Goal: Navigation & Orientation: Find specific page/section

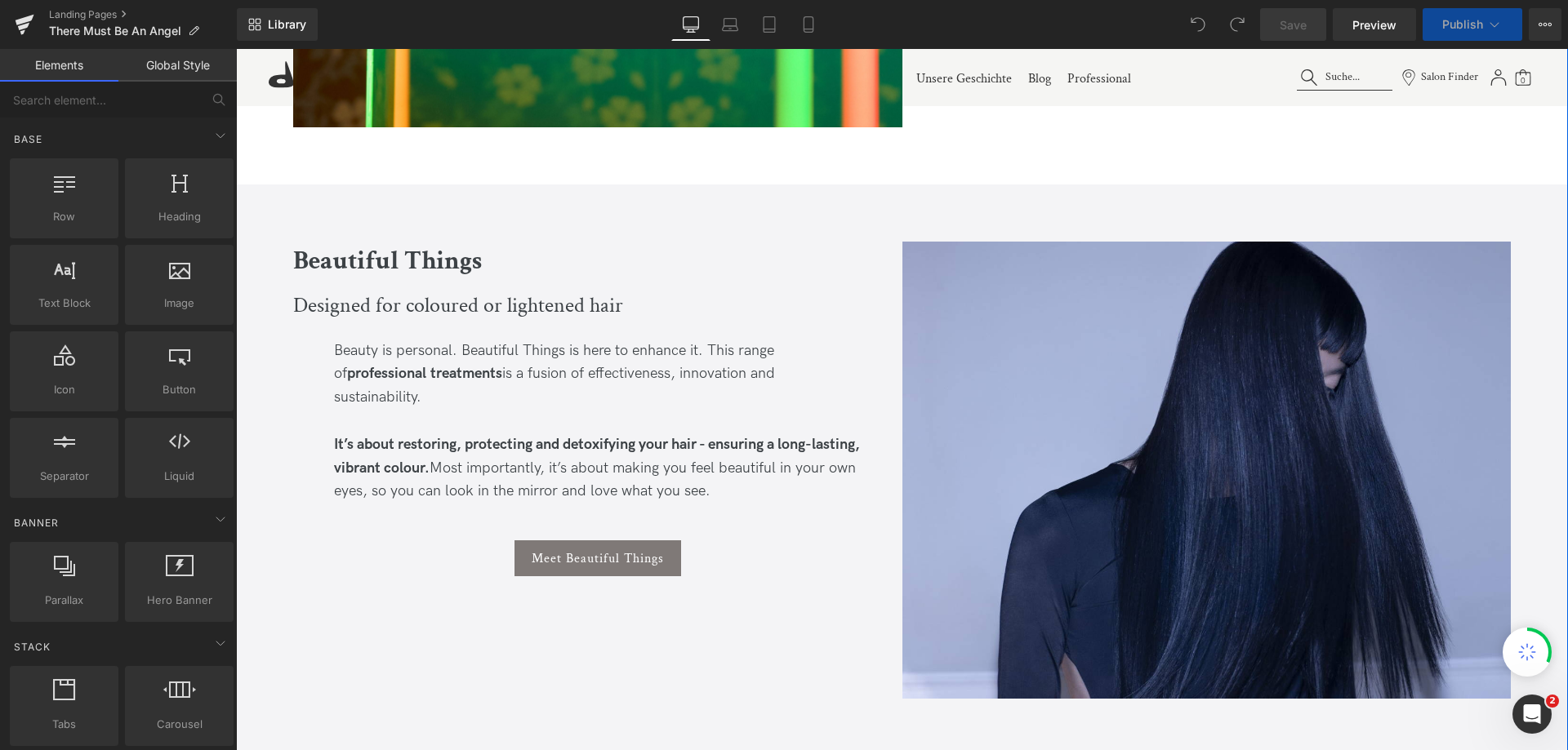
scroll to position [1959, 0]
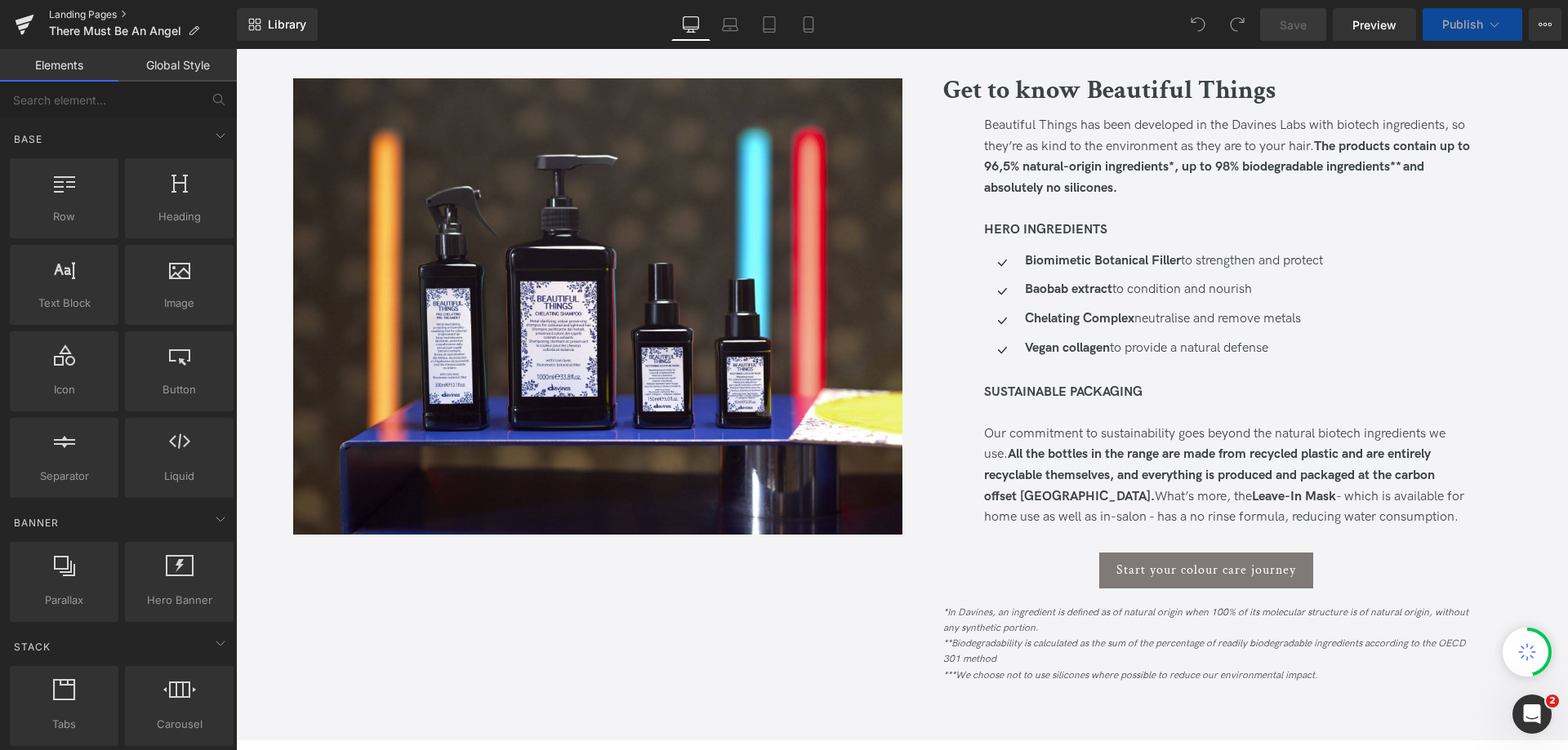
click at [93, 11] on link "Landing Pages" at bounding box center [143, 15] width 188 height 13
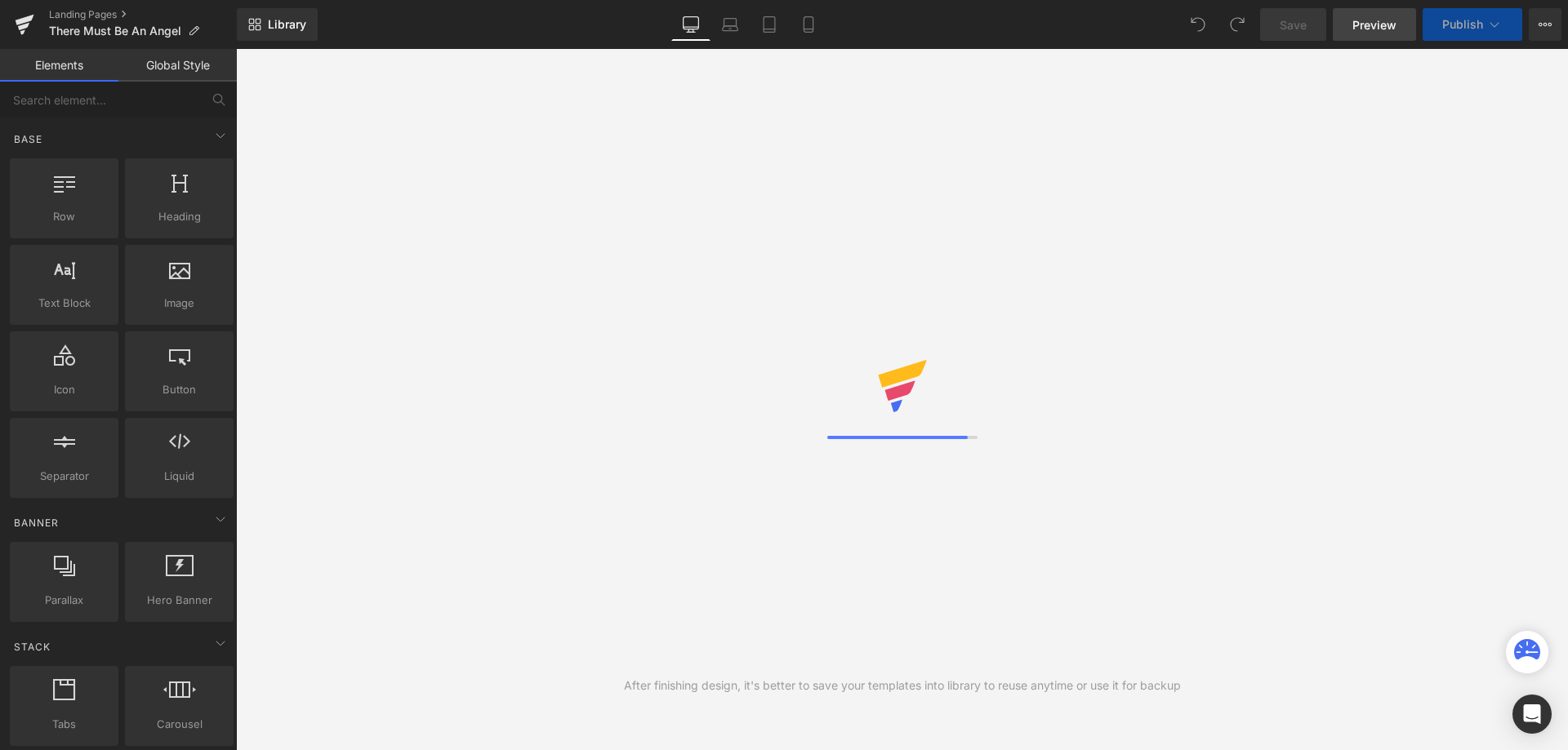
click at [1382, 27] on span "Preview" at bounding box center [1375, 25] width 44 height 17
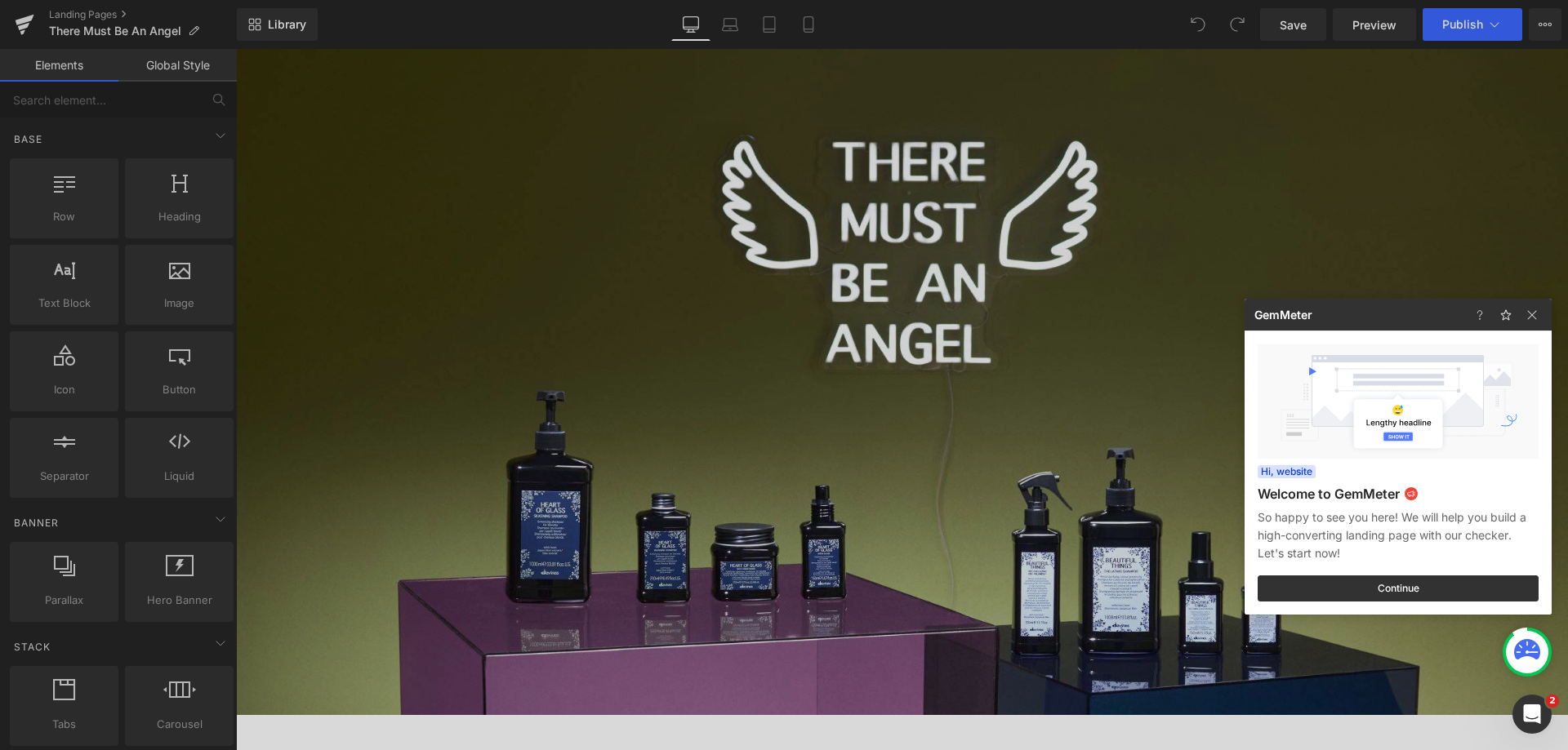
click at [87, 13] on div at bounding box center [784, 375] width 1568 height 750
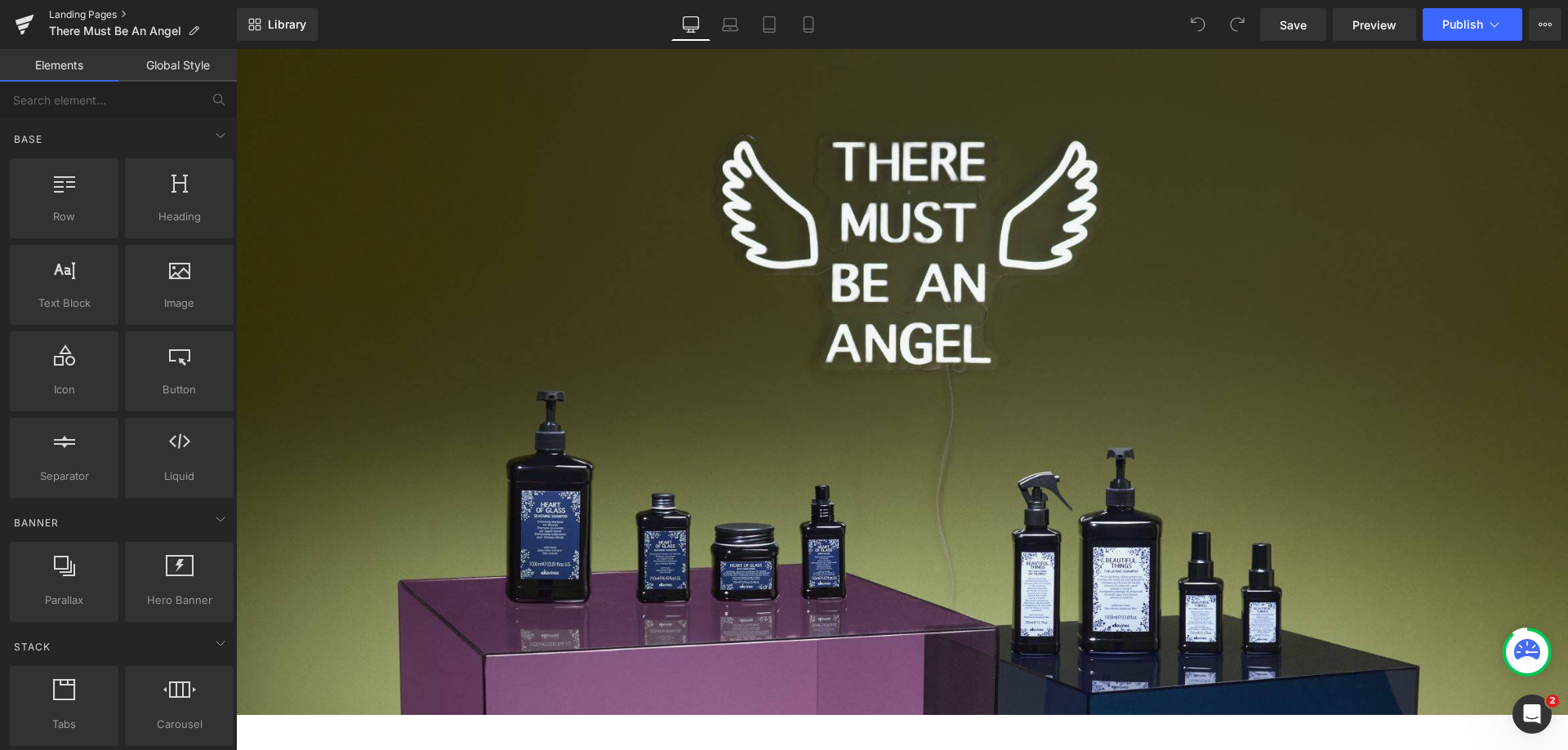
click at [92, 13] on link "Landing Pages" at bounding box center [143, 15] width 188 height 13
